Goal: Check status: Check status

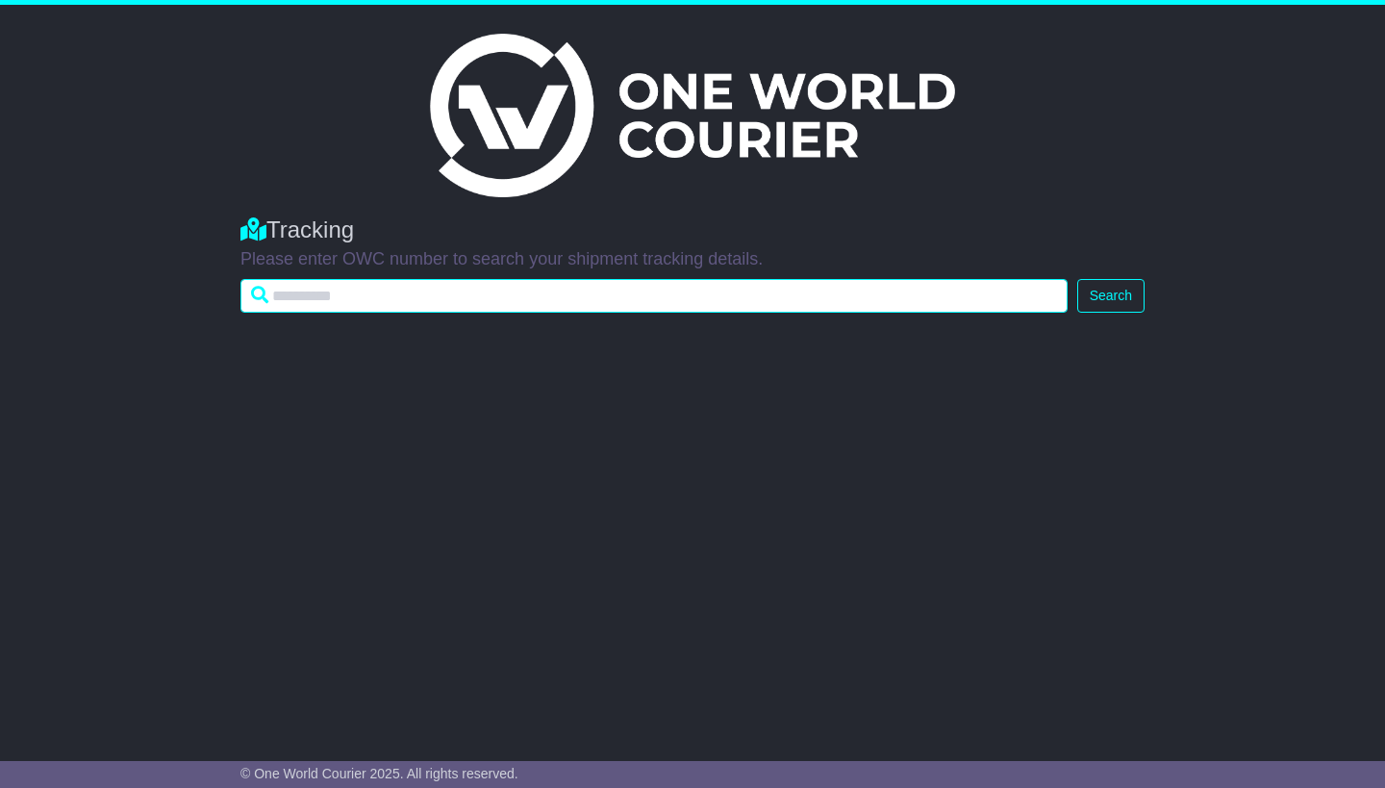
click at [316, 292] on input "text" at bounding box center [653, 296] width 827 height 34
type input "**********"
click at [1111, 294] on button "Search" at bounding box center [1110, 296] width 67 height 34
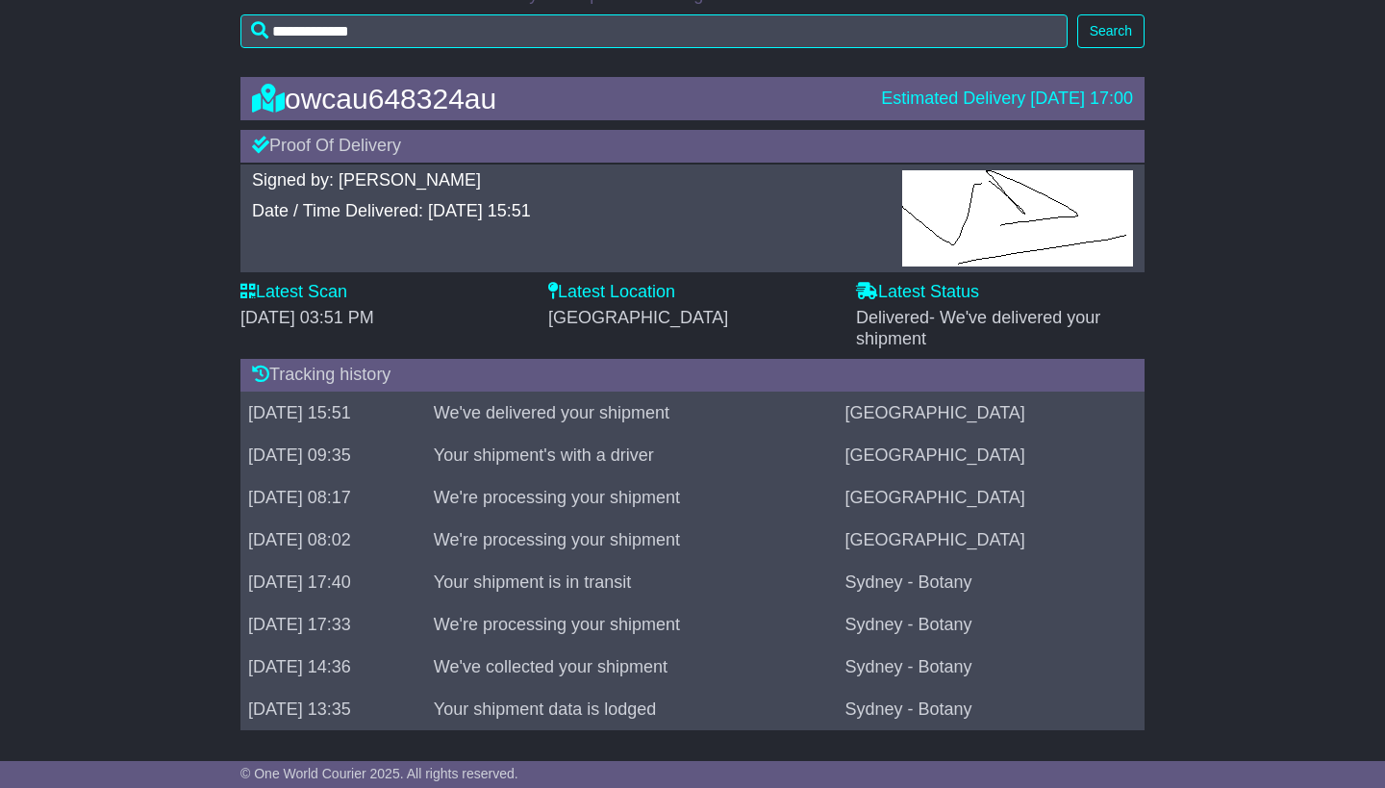
scroll to position [253, 0]
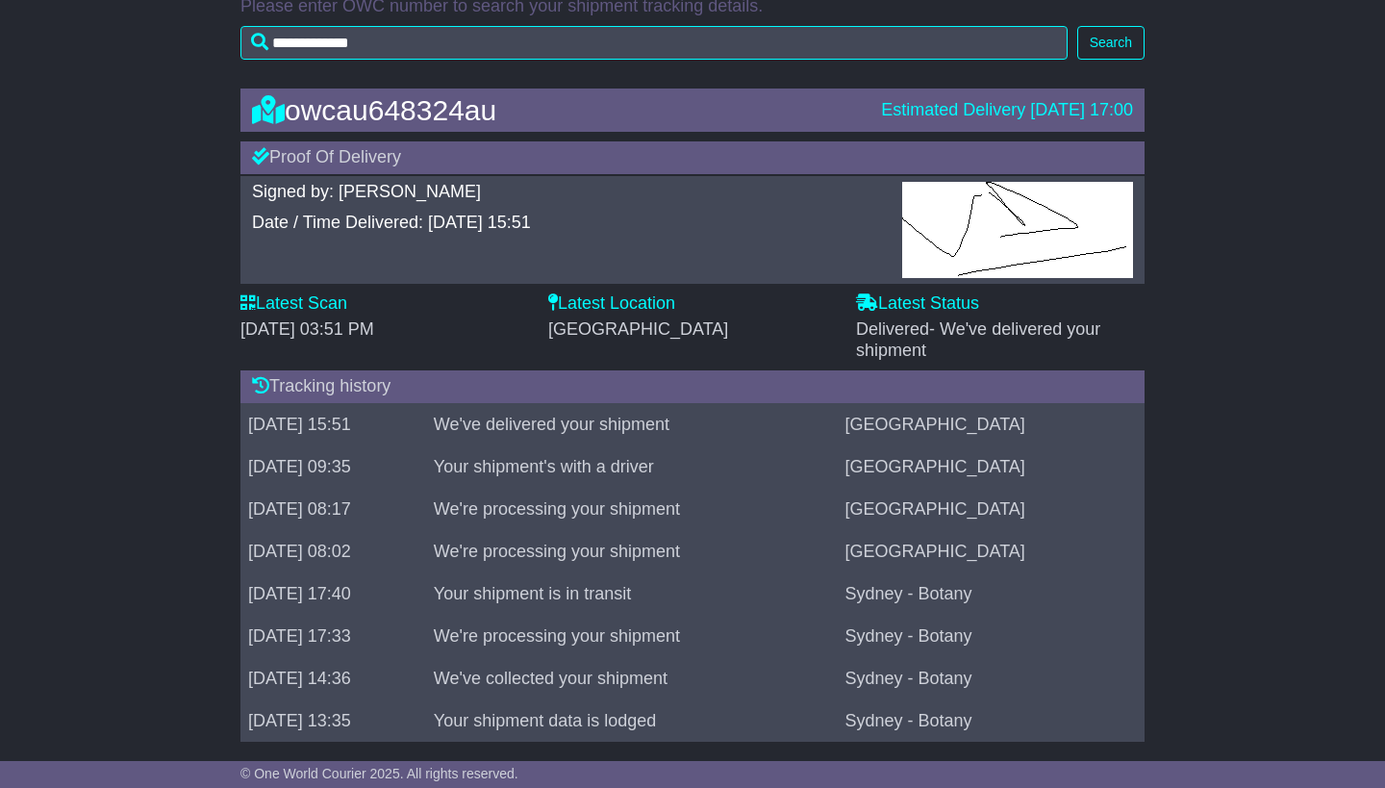
click at [316, 307] on label "Latest Scan" at bounding box center [293, 303] width 107 height 21
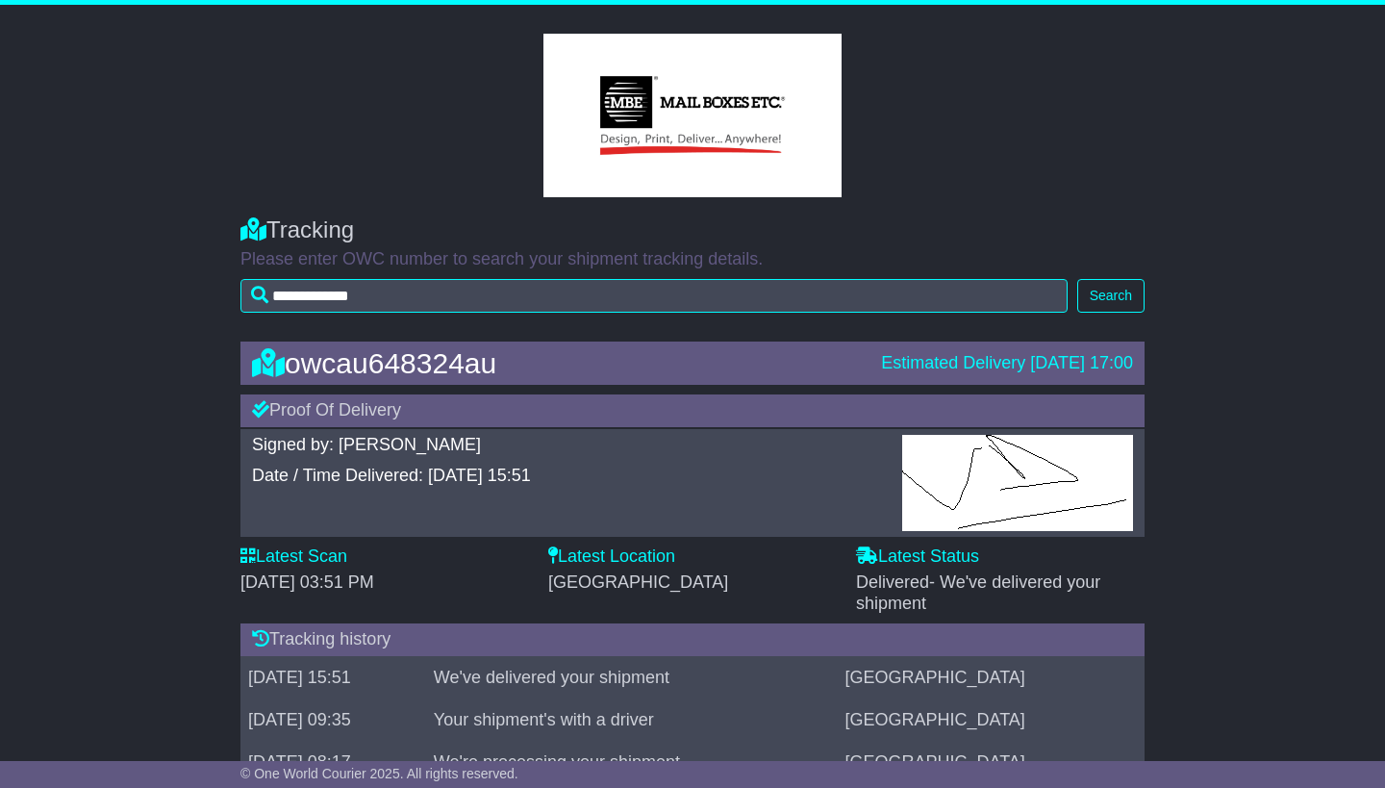
scroll to position [0, 0]
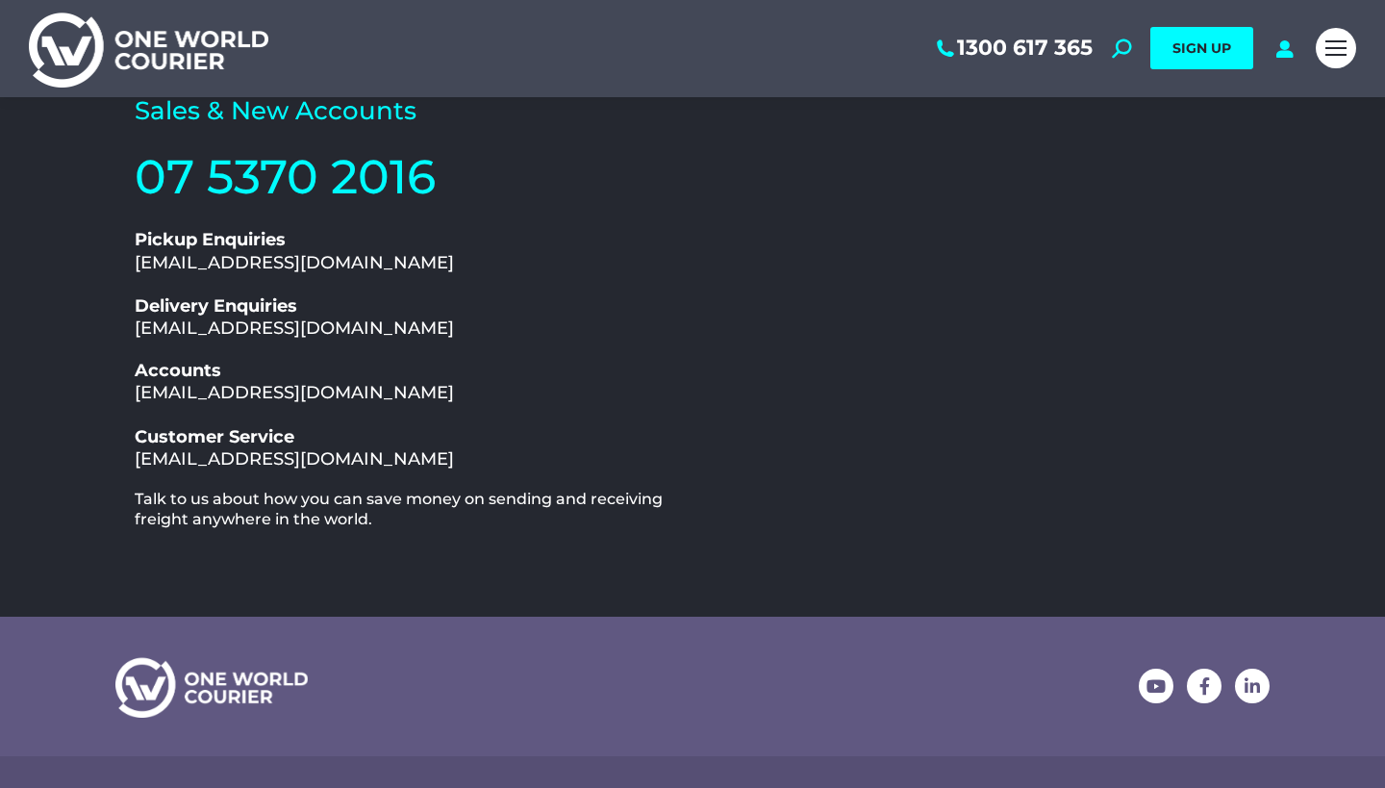
scroll to position [98, 0]
